Goal: Find specific page/section: Find specific page/section

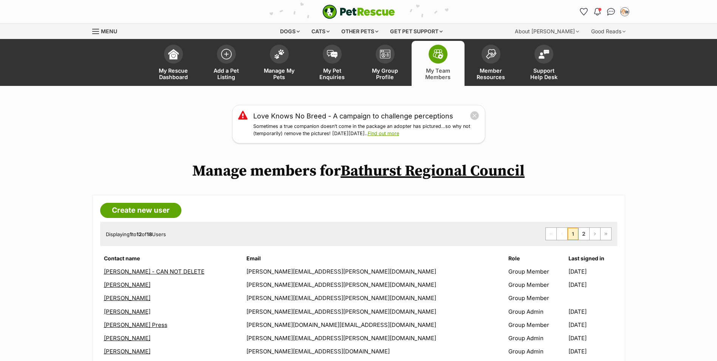
click at [430, 60] on link "My Team Members" at bounding box center [438, 63] width 53 height 45
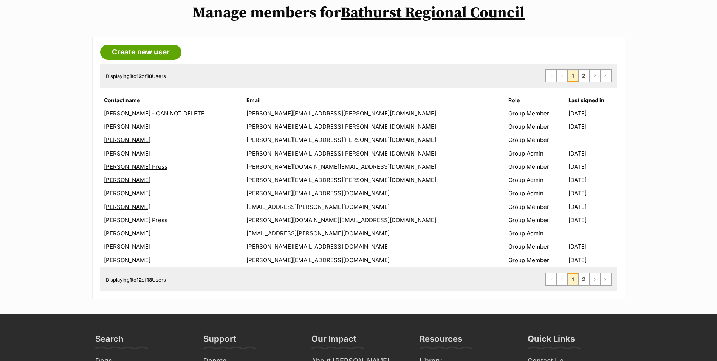
scroll to position [189, 0]
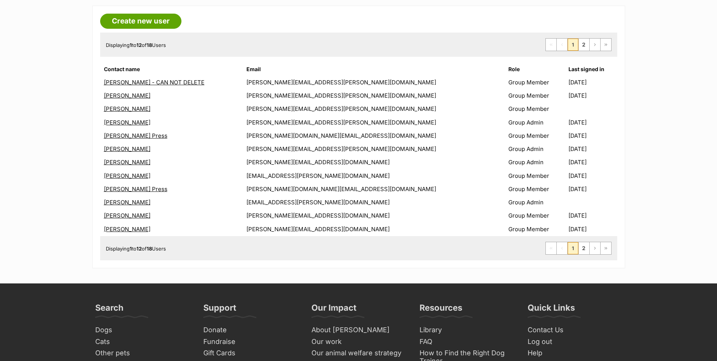
click at [129, 111] on link "[PERSON_NAME]" at bounding box center [127, 108] width 47 height 7
